Goal: Check status: Check status

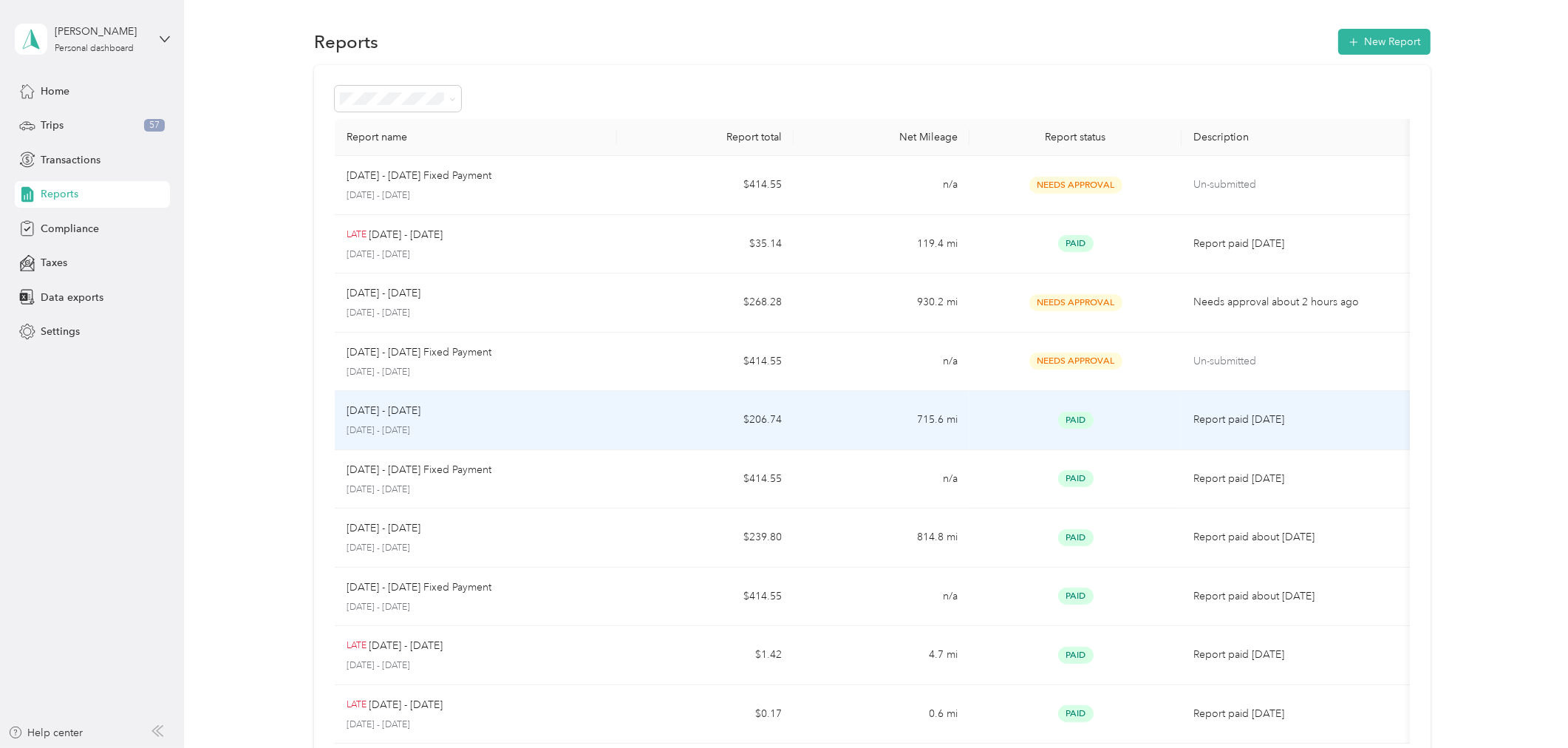
click at [507, 414] on div "[DATE] - [DATE]" at bounding box center [475, 411] width 259 height 16
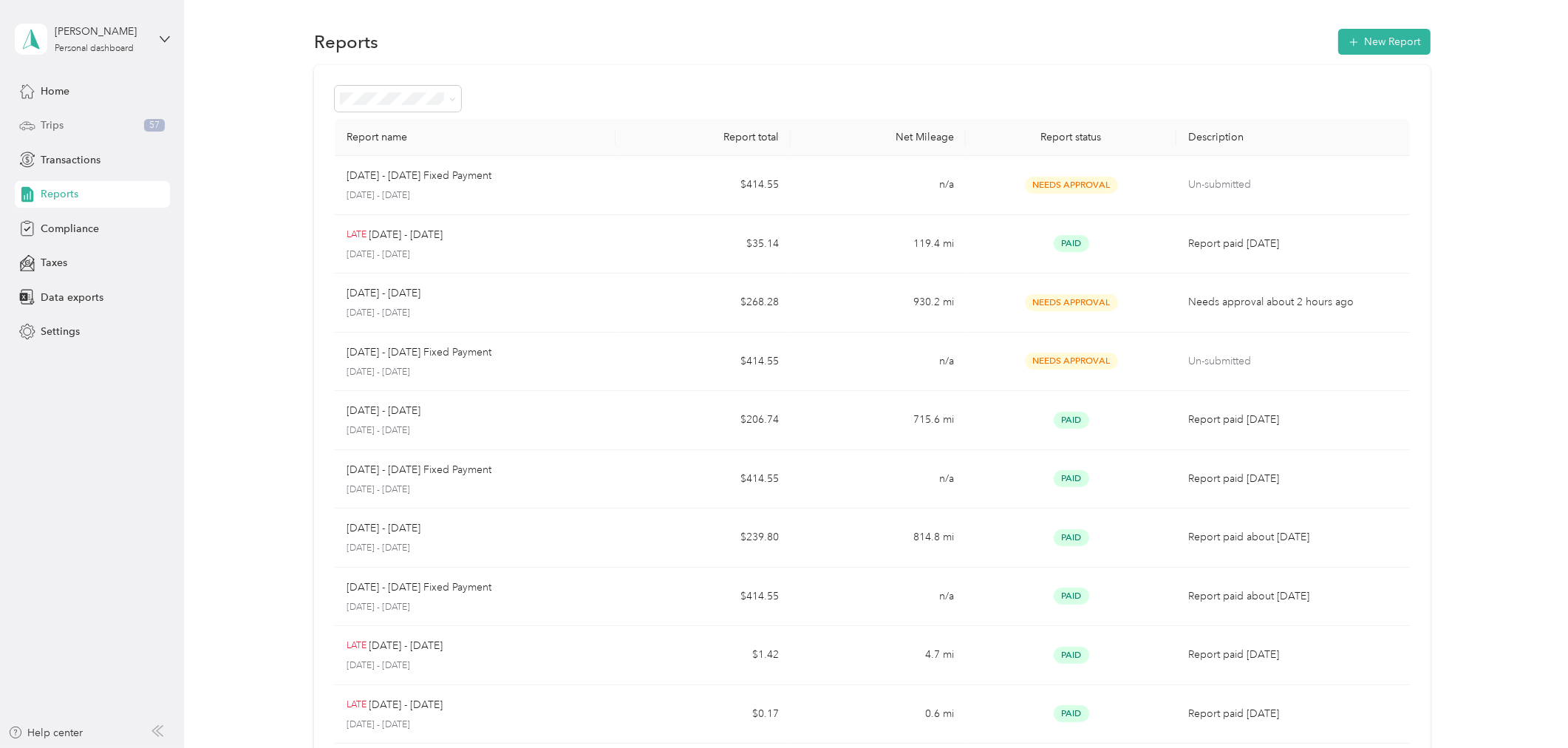
click at [56, 121] on span "Trips" at bounding box center [52, 126] width 23 height 16
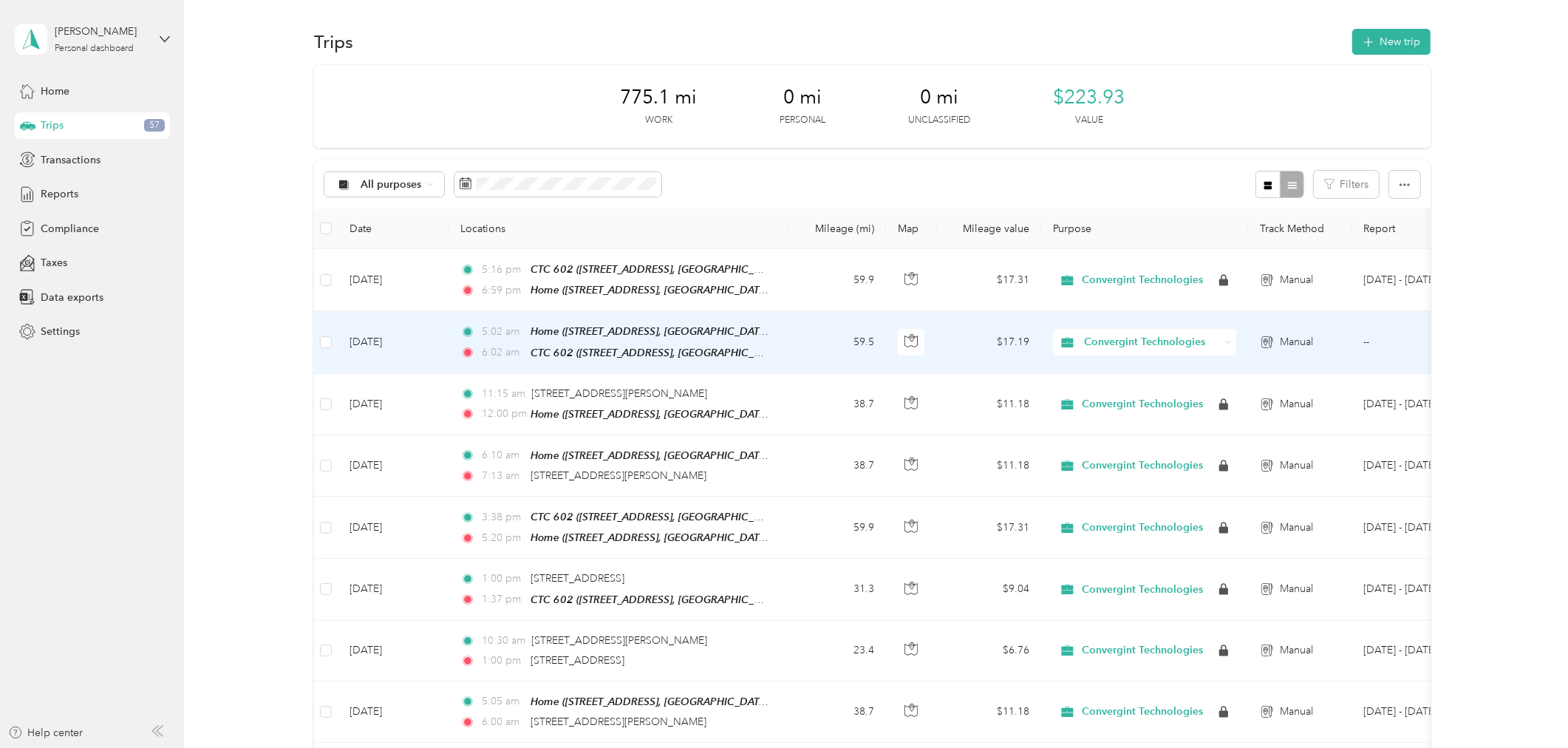
click at [1386, 349] on td "--" at bounding box center [1418, 343] width 135 height 62
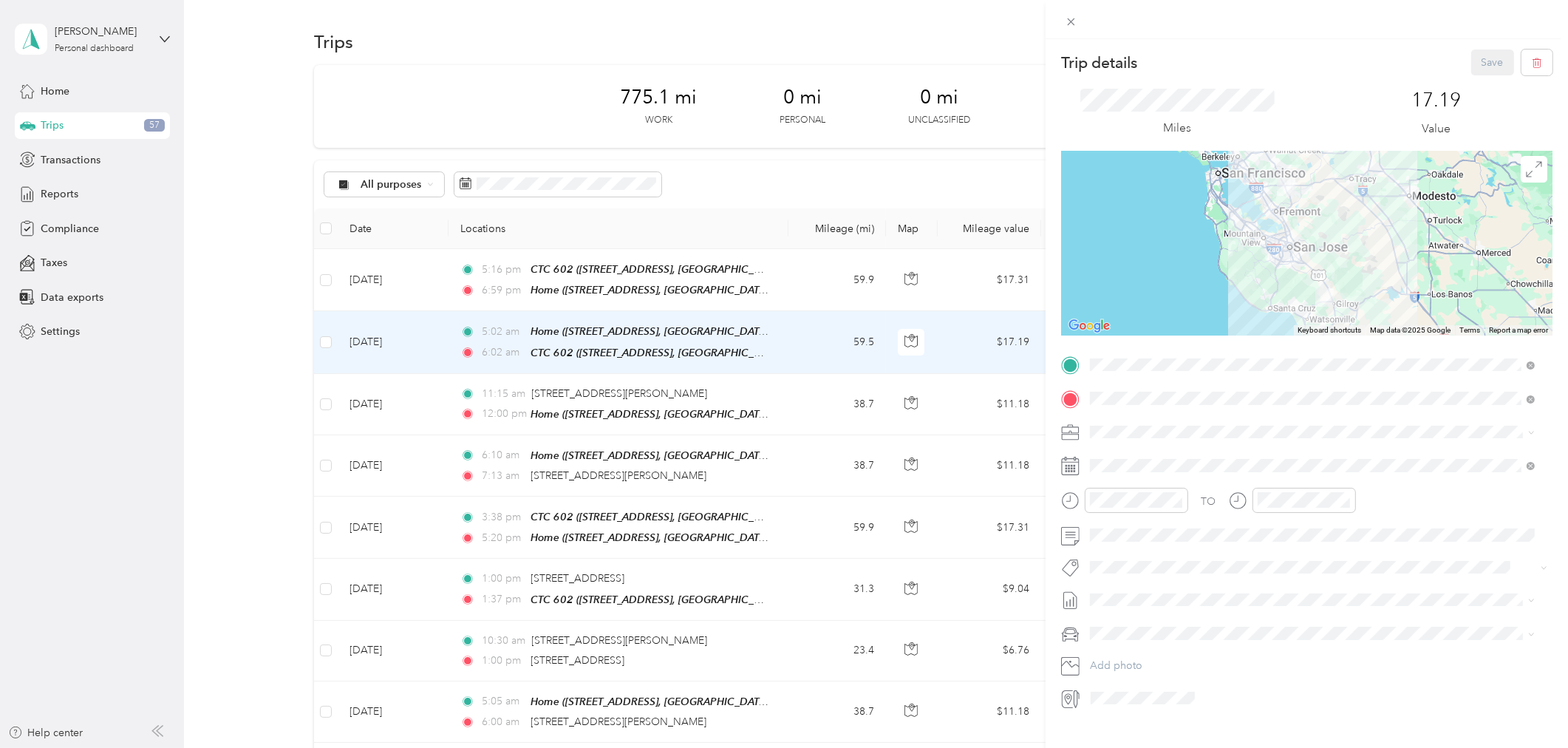
click at [772, 345] on div "Trip details Save This trip cannot be edited because it is either under review,…" at bounding box center [784, 374] width 1568 height 748
